Goal: Task Accomplishment & Management: Complete application form

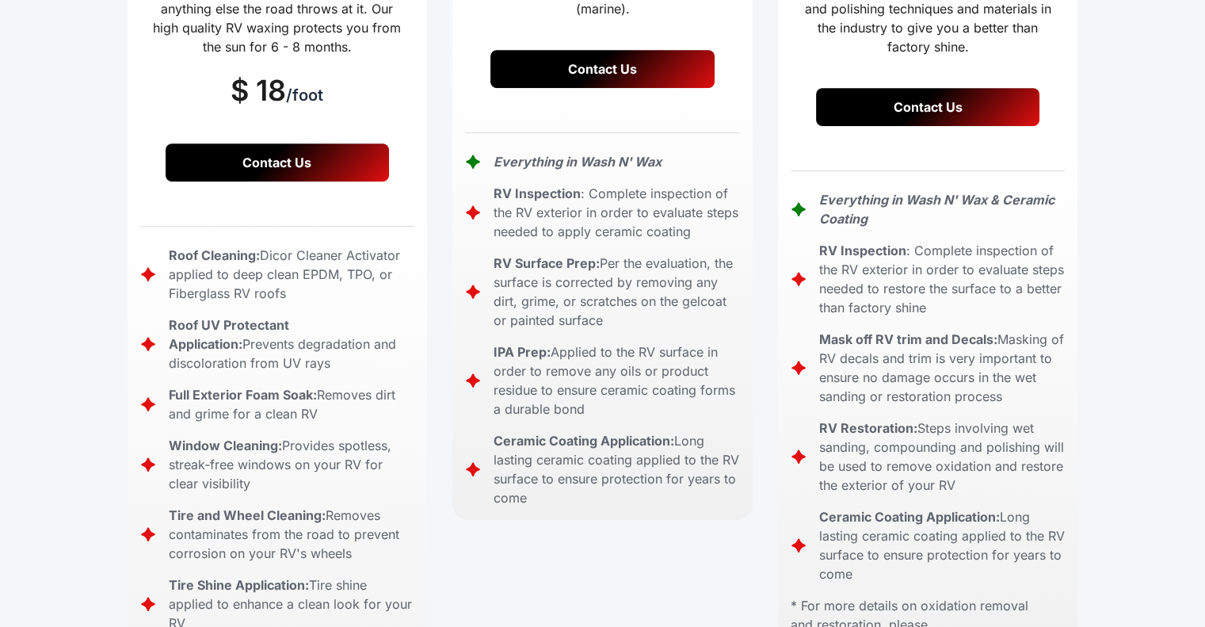
scroll to position [792, 0]
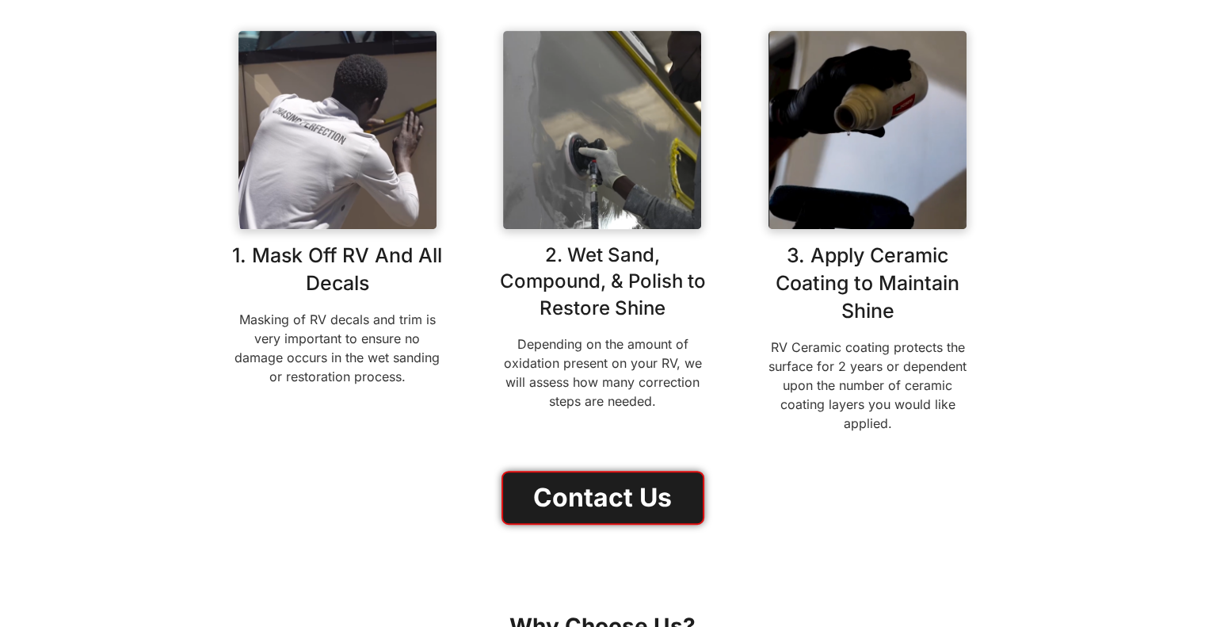
scroll to position [1030, 0]
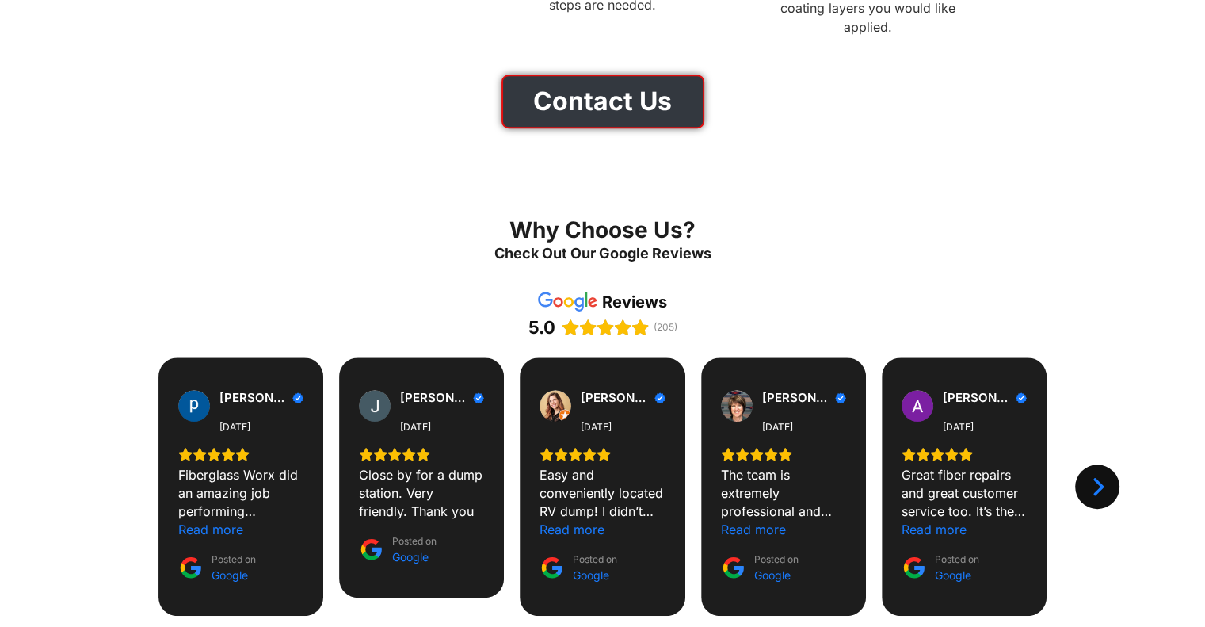
click at [597, 107] on link "Contact Us" at bounding box center [602, 101] width 203 height 54
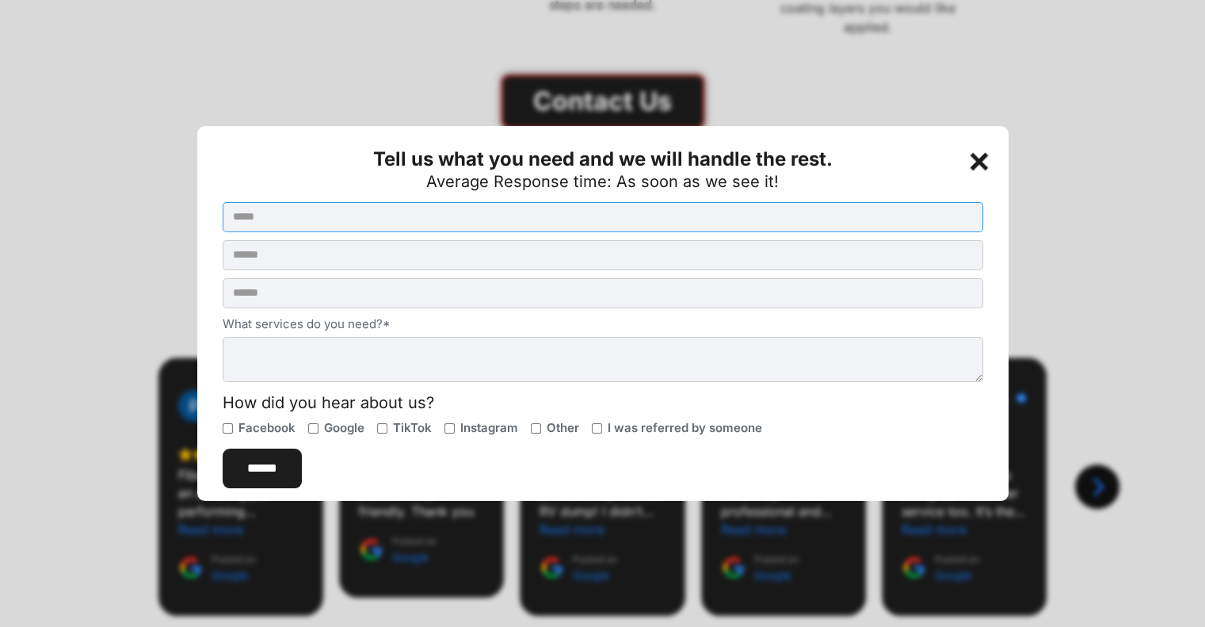
click at [472, 227] on input "Contact Us Button Form (Homepage)" at bounding box center [603, 217] width 761 height 30
type input "**********"
drag, startPoint x: 325, startPoint y: 352, endPoint x: 438, endPoint y: 367, distance: 114.3
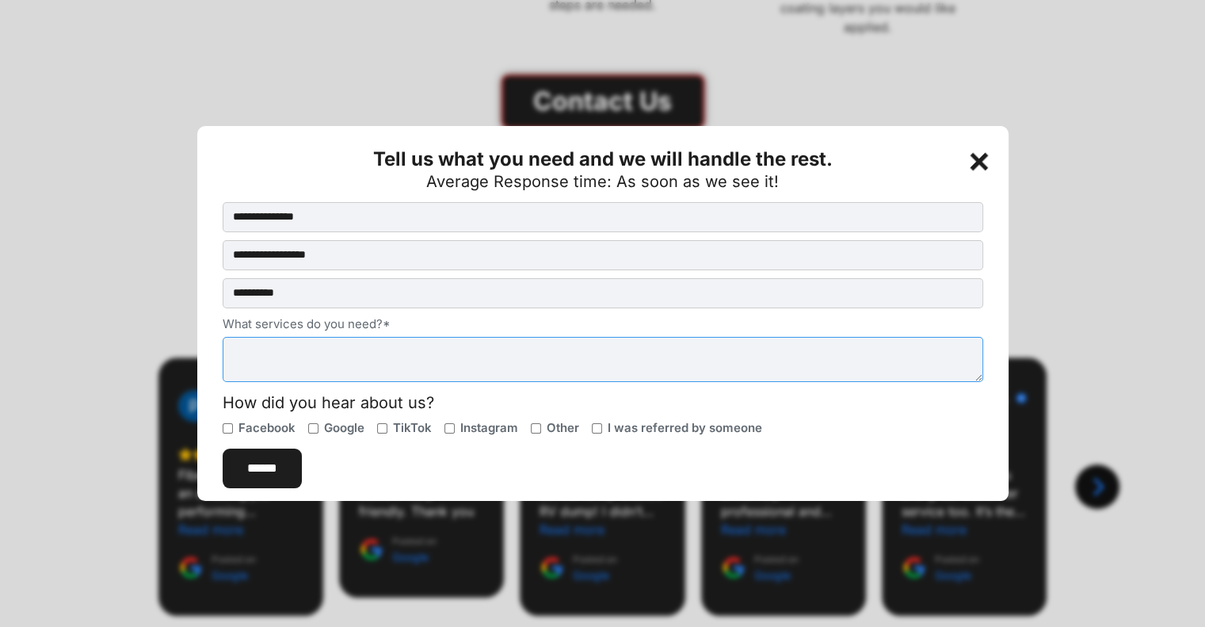
click at [329, 351] on textarea "What services do you need?*" at bounding box center [603, 360] width 761 height 46
type textarea "**********"
click at [269, 468] on input "******" at bounding box center [262, 468] width 79 height 40
type input "**********"
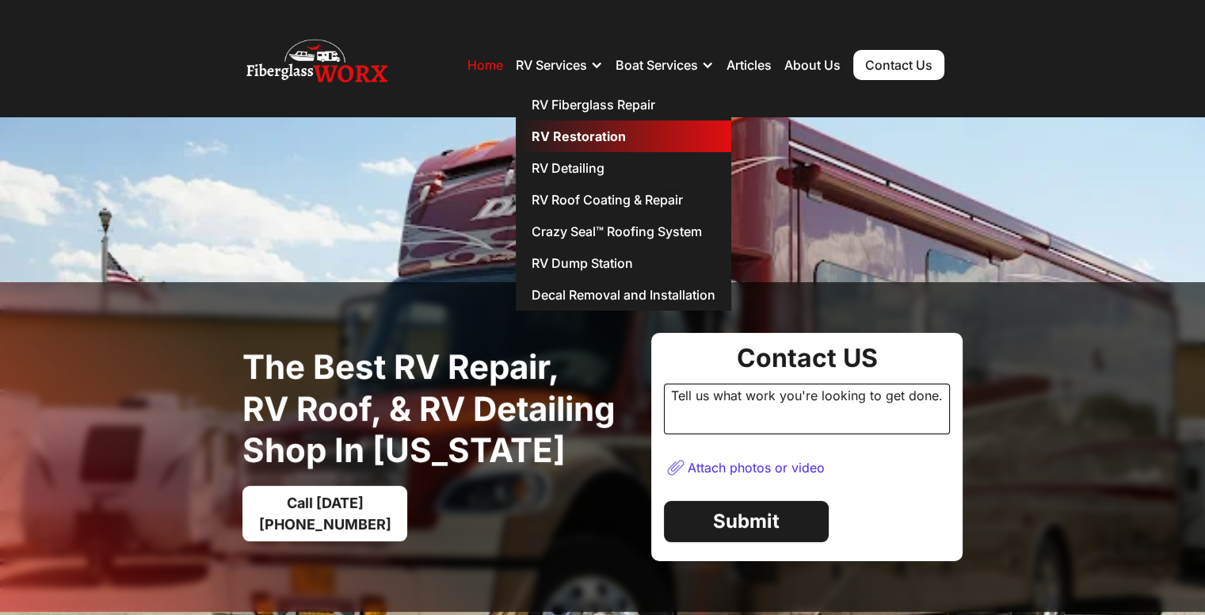
click at [617, 132] on link "RV Restoration" at bounding box center [623, 136] width 215 height 32
click at [590, 129] on link "RV Restoration" at bounding box center [623, 136] width 215 height 32
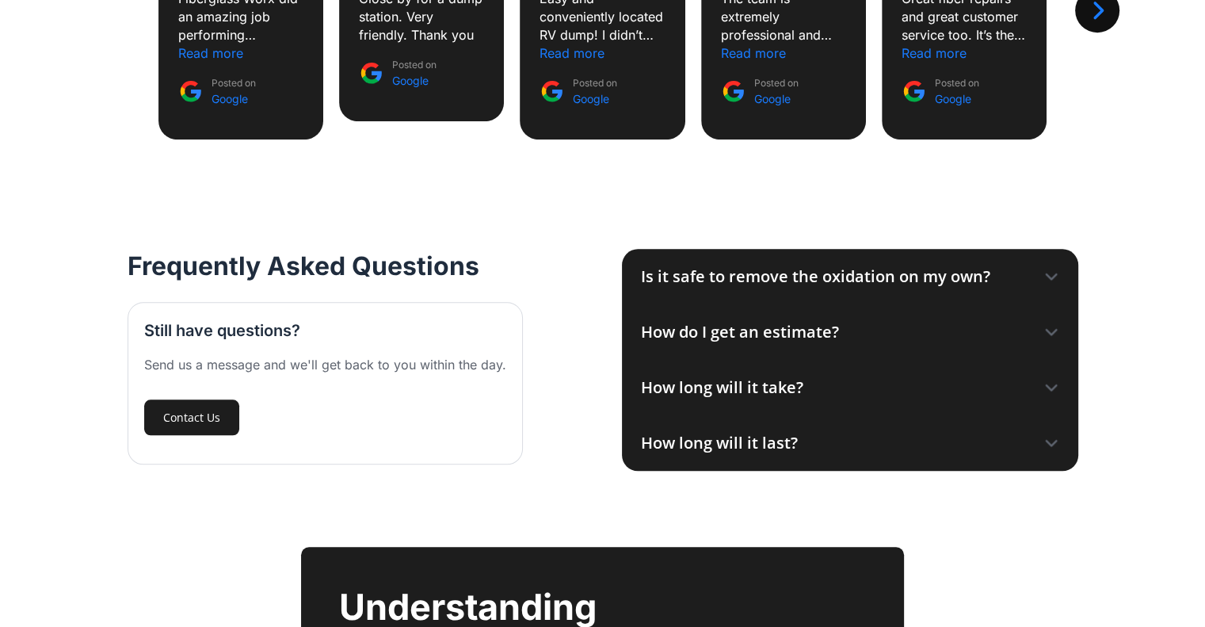
scroll to position [1822, 0]
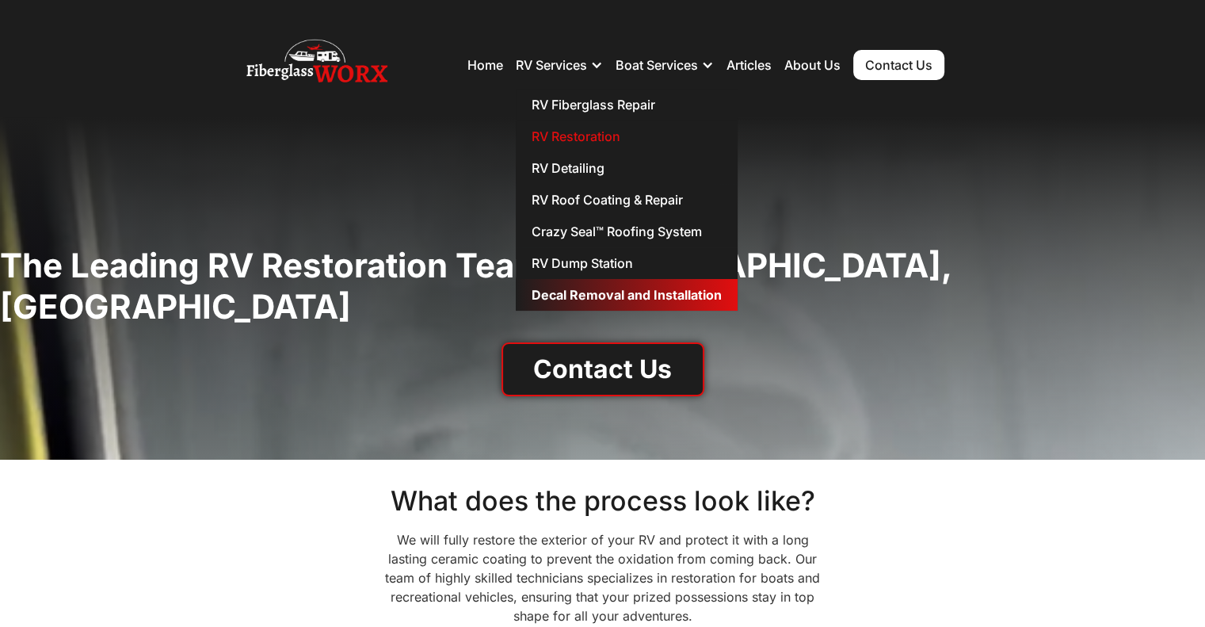
click at [650, 293] on link "Decal Removal and Installation" at bounding box center [627, 295] width 222 height 32
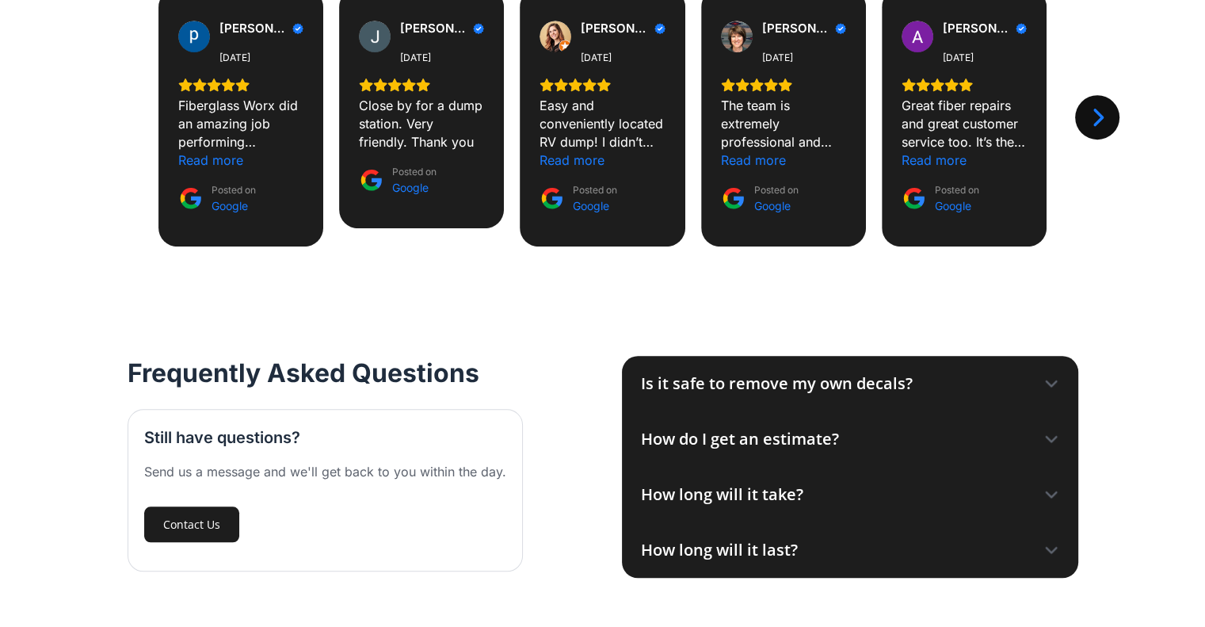
scroll to position [1426, 0]
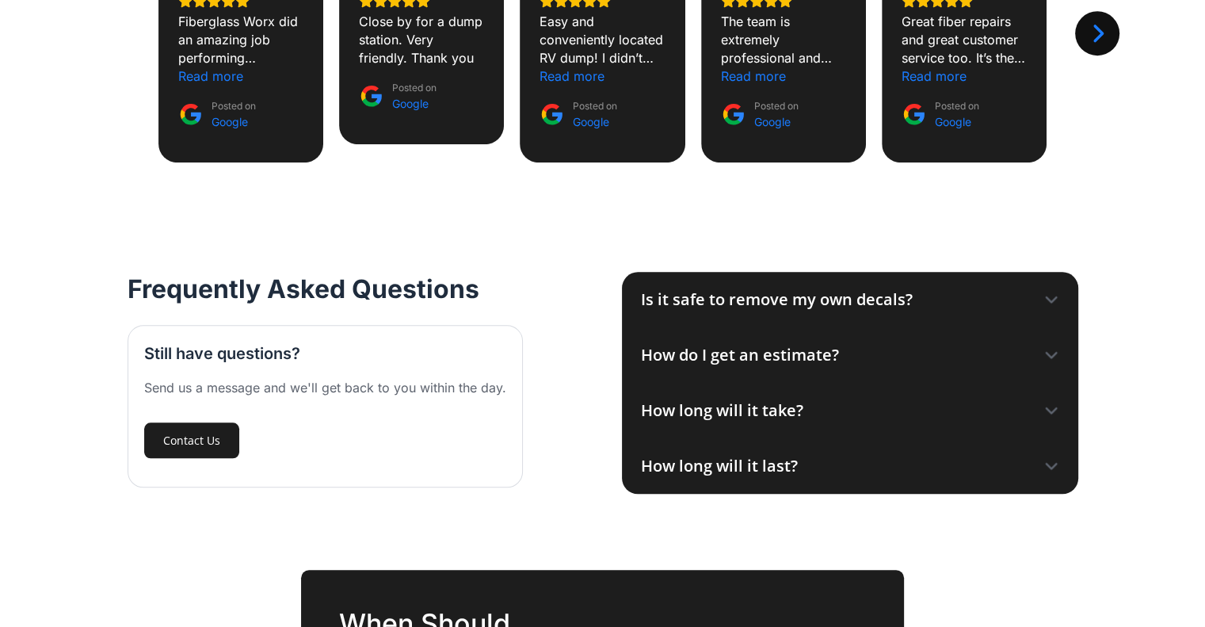
click at [1052, 299] on icon at bounding box center [1051, 299] width 10 height 5
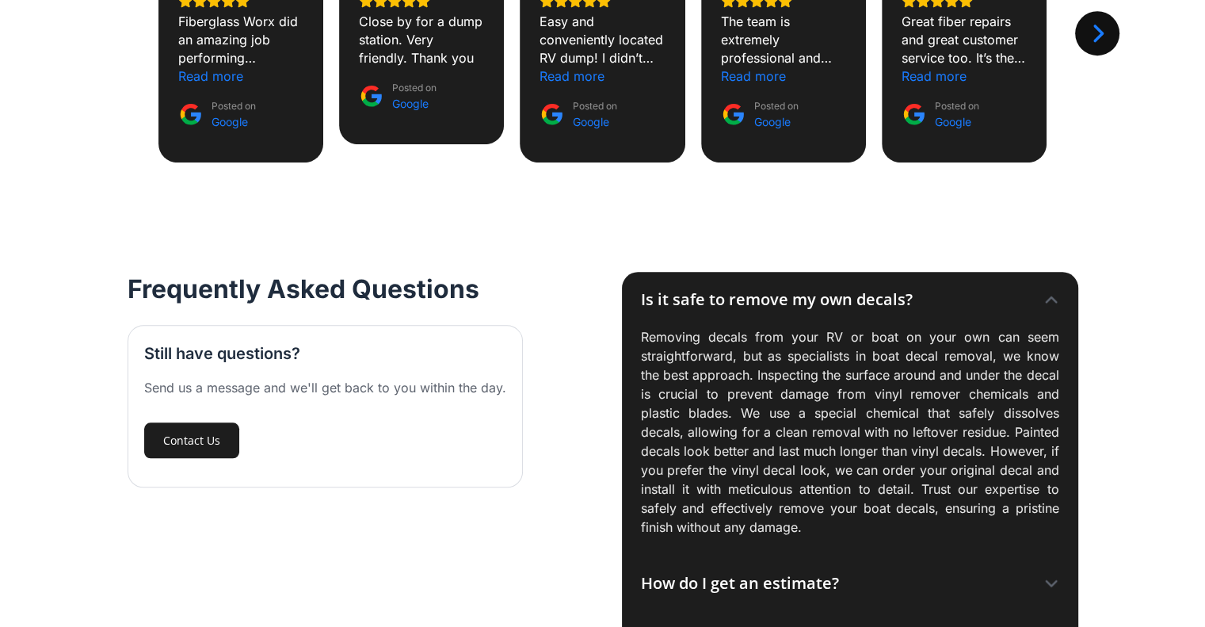
click at [1052, 296] on icon at bounding box center [1051, 300] width 16 height 16
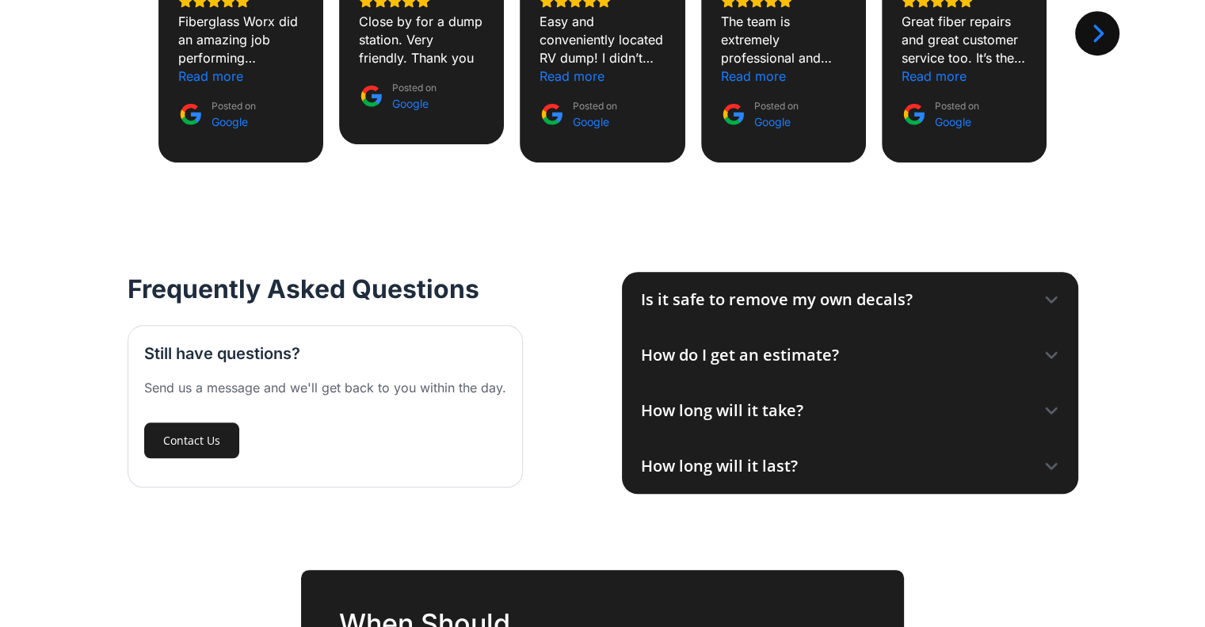
click at [1062, 364] on div "How do I get an estimate?" at bounding box center [850, 354] width 456 height 55
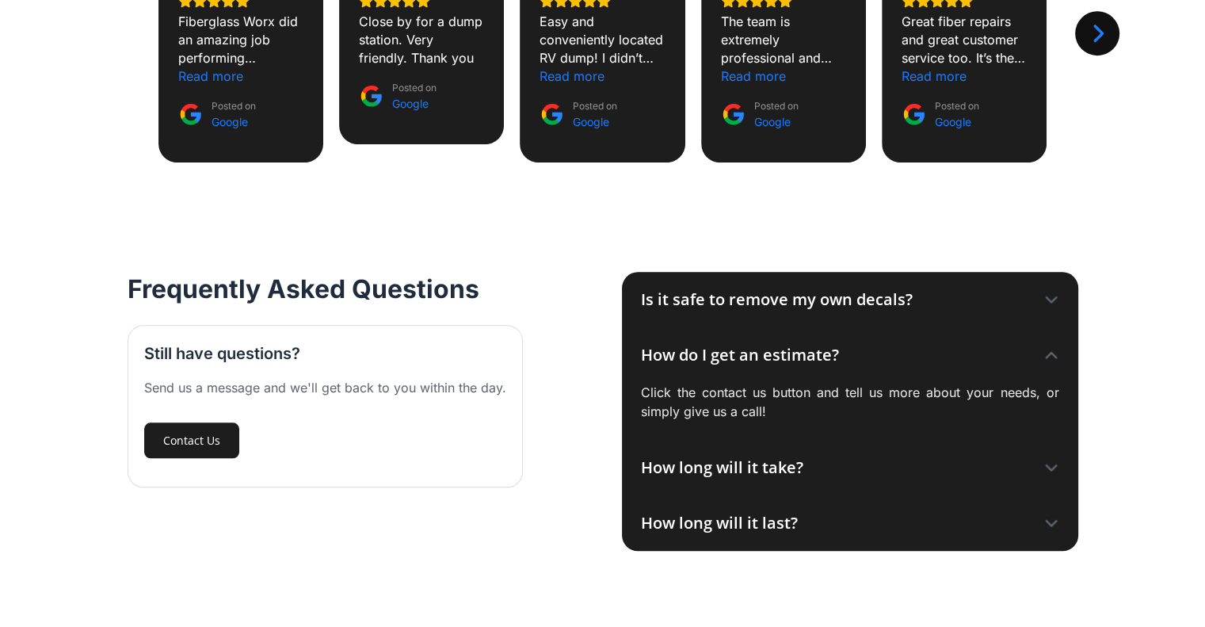
click at [1062, 364] on div "How do I get an estimate?" at bounding box center [850, 354] width 456 height 55
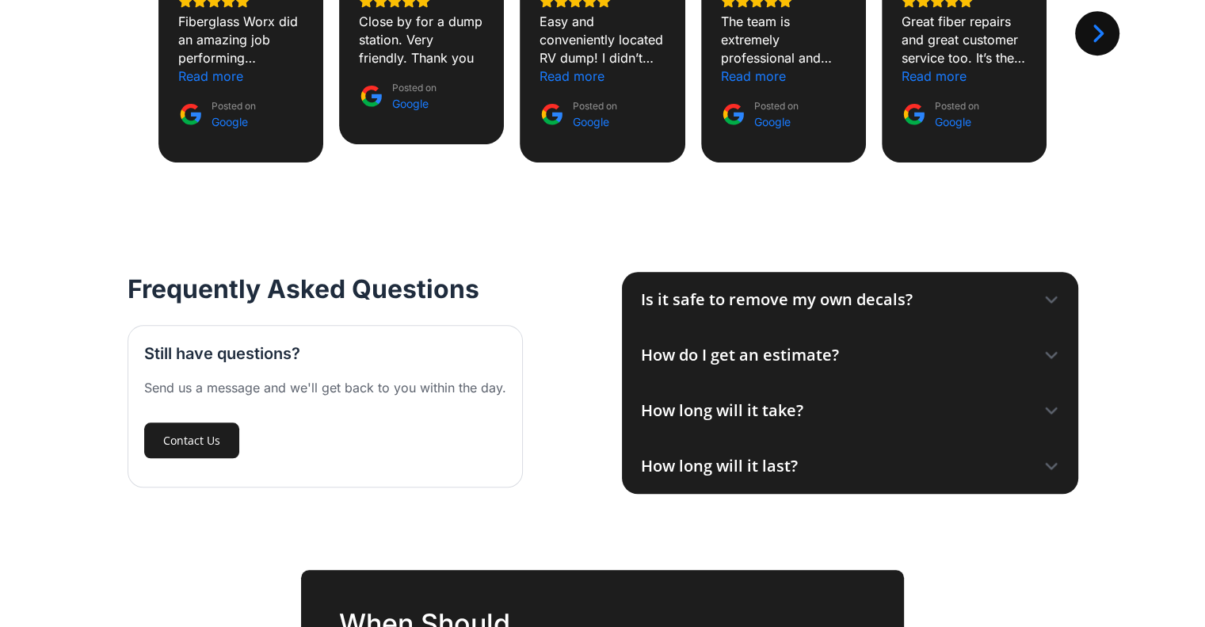
drag, startPoint x: 1055, startPoint y: 399, endPoint x: 1054, endPoint y: 408, distance: 8.8
click at [1055, 405] on div "How long will it take?" at bounding box center [850, 410] width 456 height 55
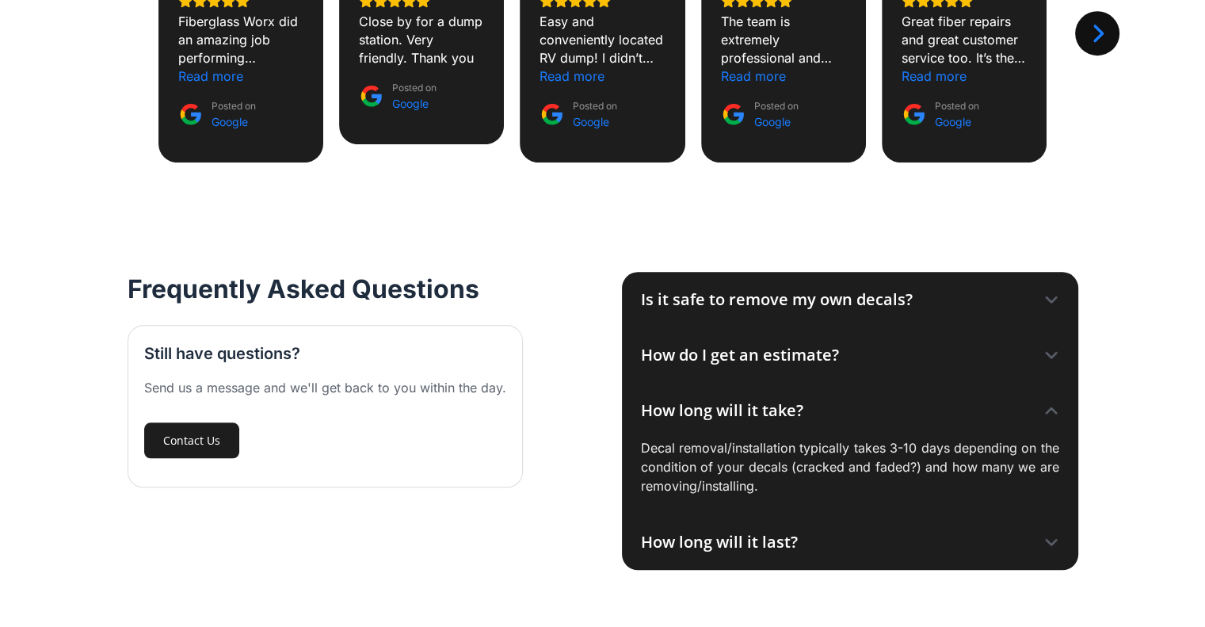
click at [1052, 406] on icon at bounding box center [1051, 410] width 16 height 16
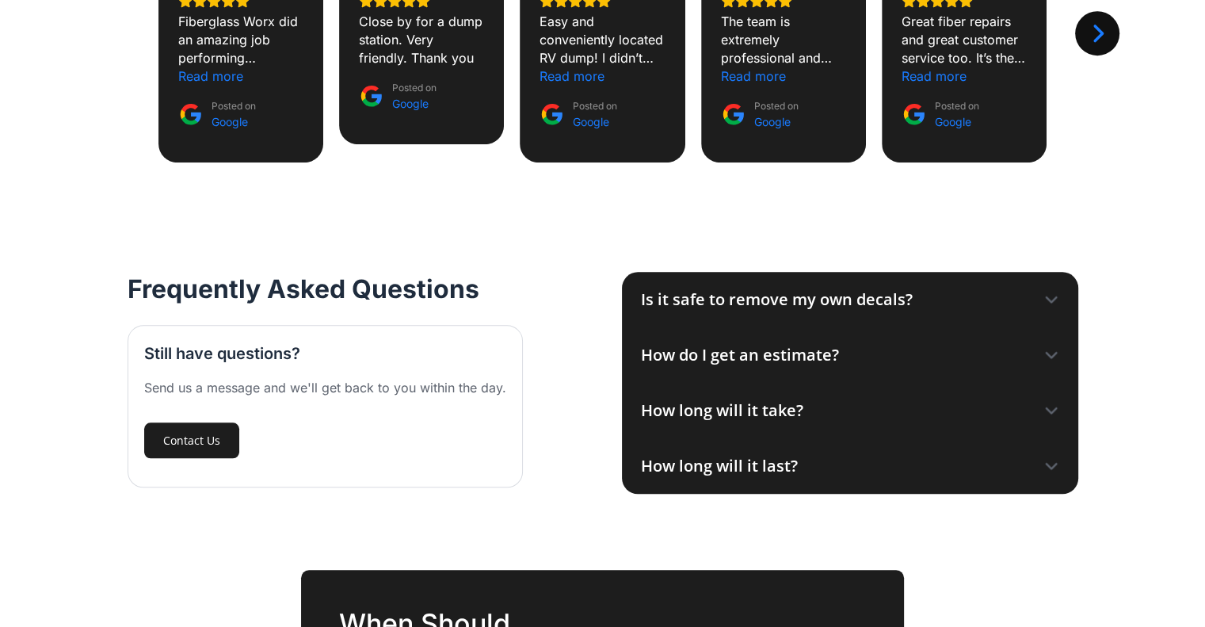
click at [1051, 458] on icon at bounding box center [1051, 466] width 16 height 16
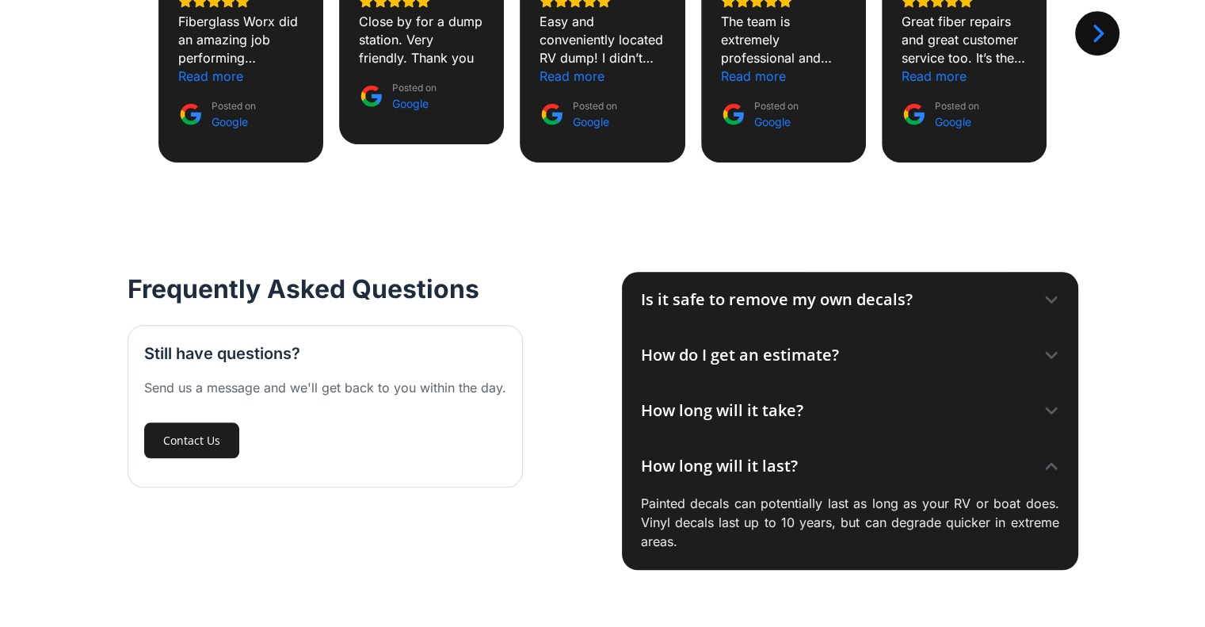
click at [1052, 458] on icon at bounding box center [1051, 466] width 16 height 16
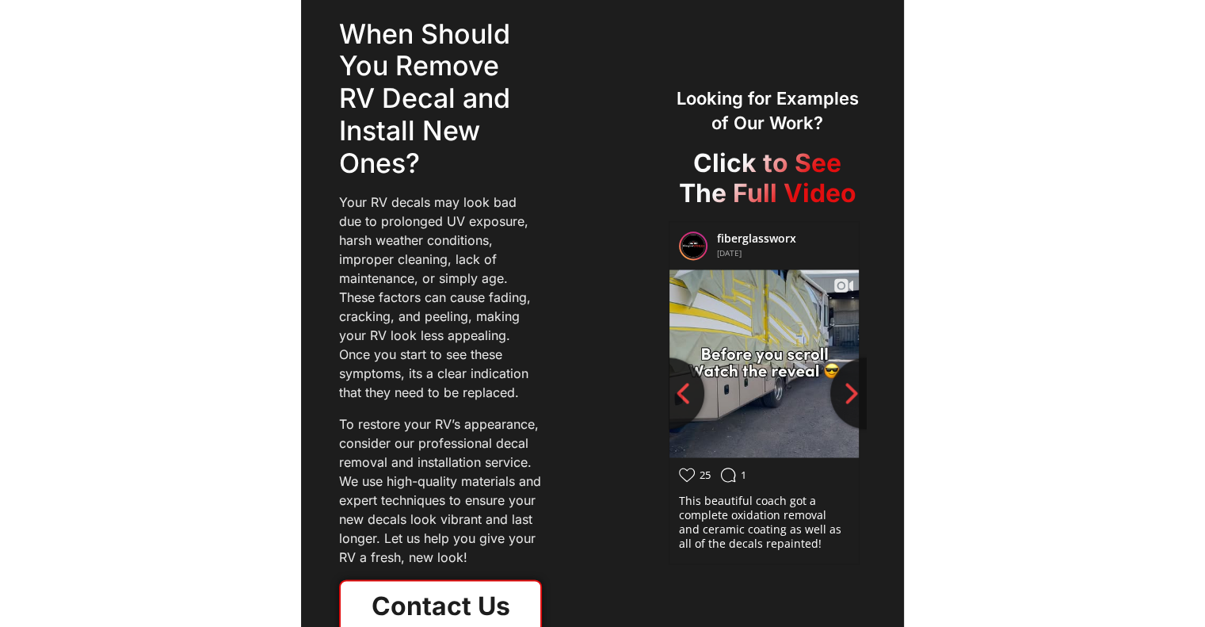
scroll to position [2060, 0]
